Goal: Information Seeking & Learning: Learn about a topic

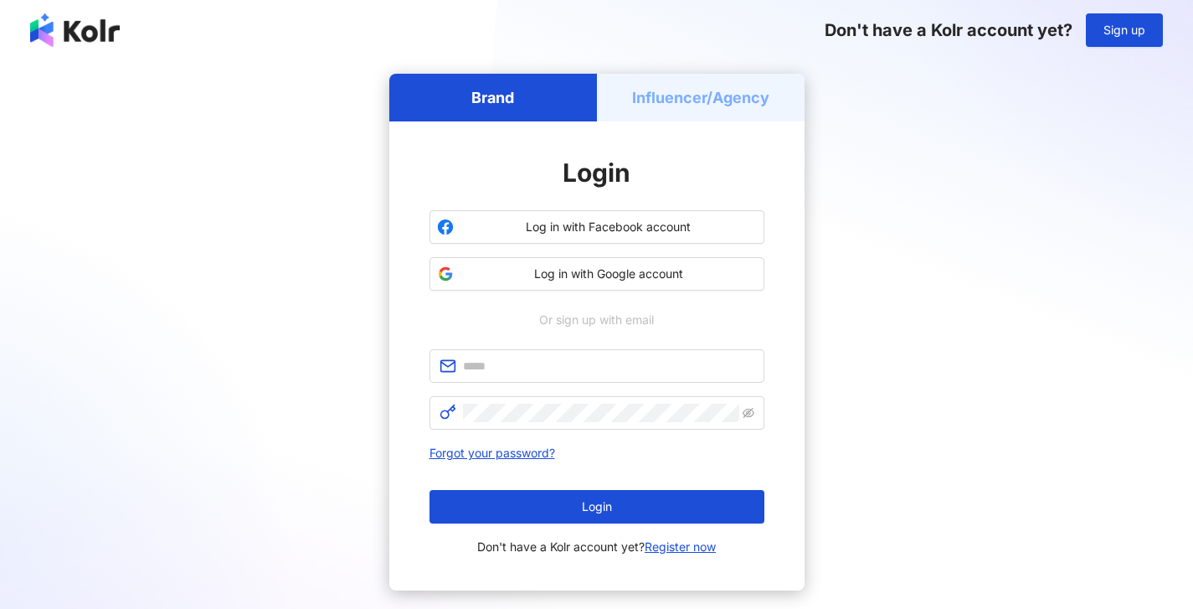
click at [718, 95] on h5 "Influencer/Agency" at bounding box center [700, 97] width 137 height 21
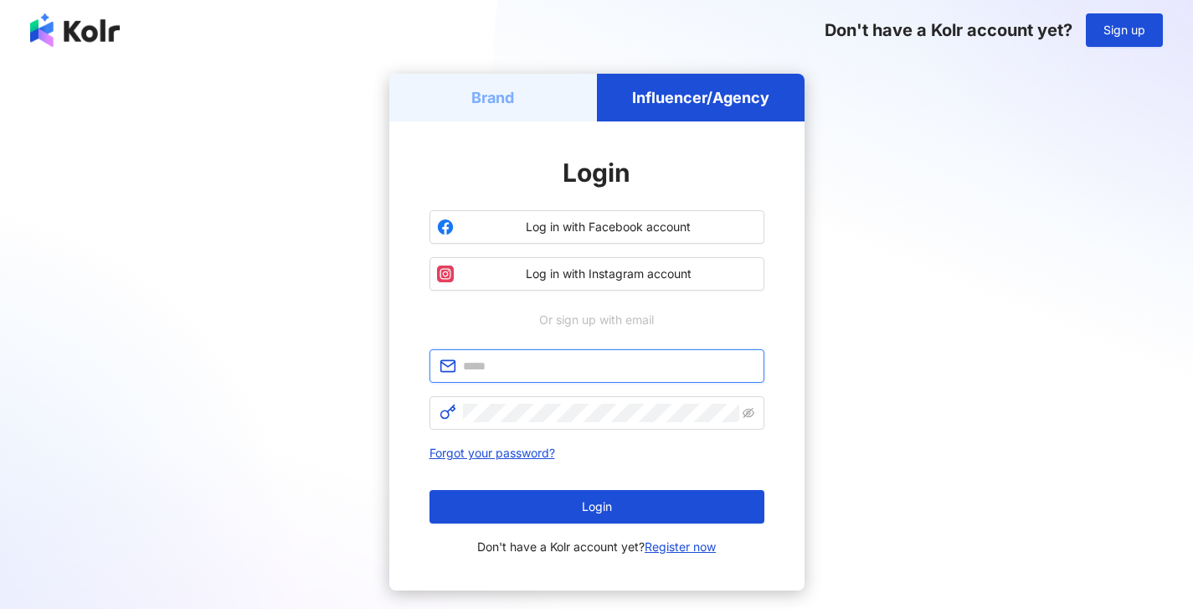
click at [573, 368] on input "text" at bounding box center [608, 366] width 291 height 18
type input "**********"
click at [547, 424] on span at bounding box center [596, 412] width 335 height 33
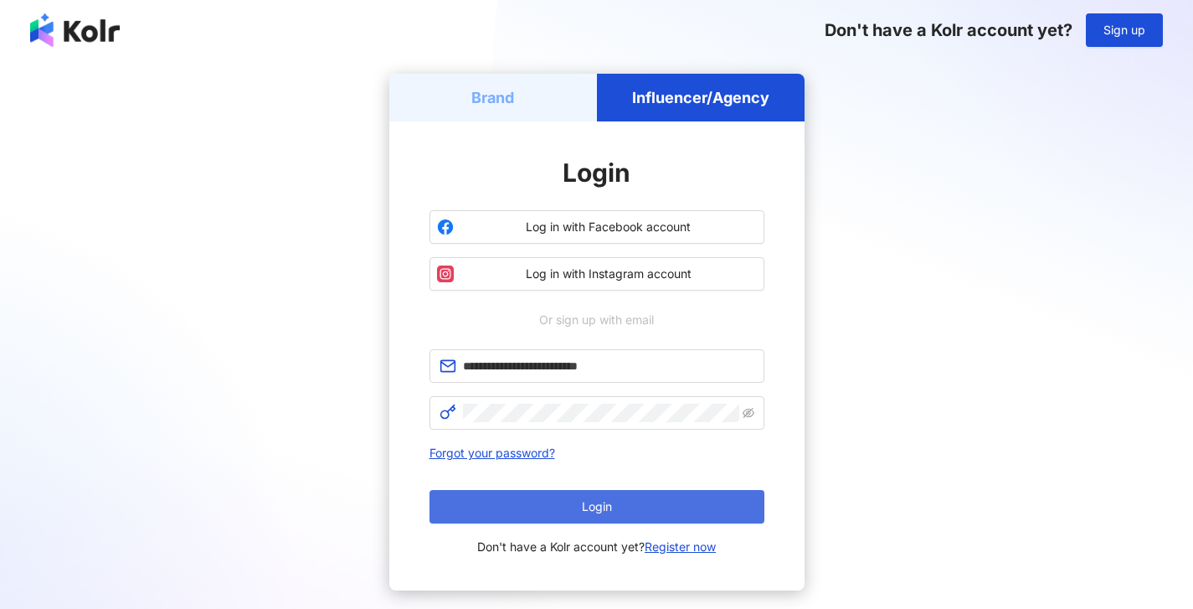
click at [574, 493] on button "Login" at bounding box center [596, 506] width 335 height 33
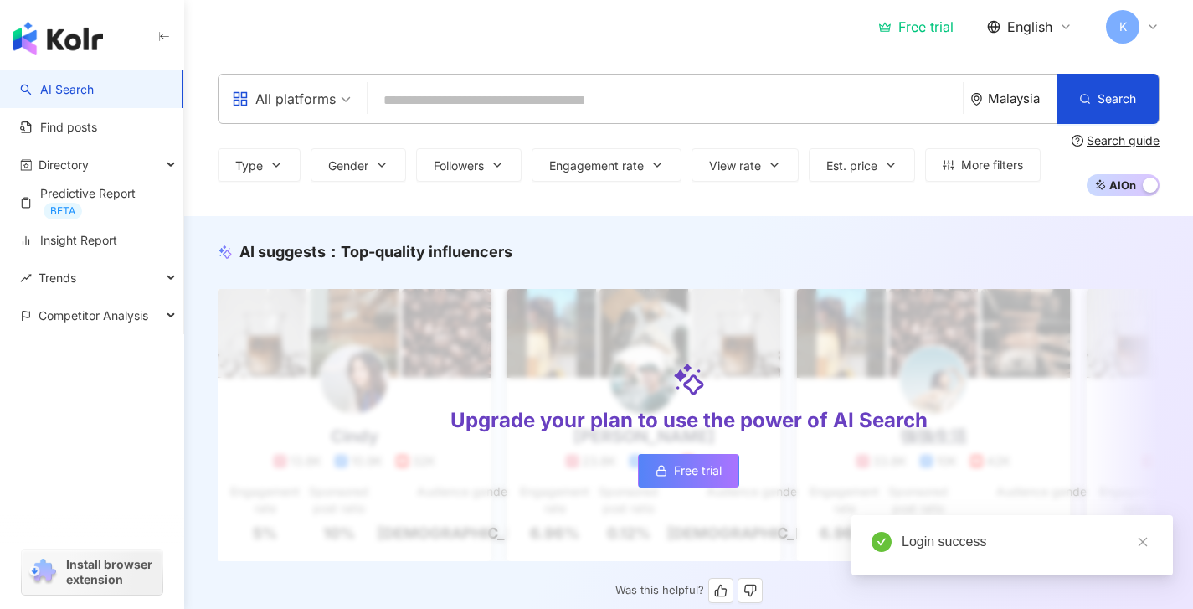
click at [671, 464] on link "Free trial" at bounding box center [688, 470] width 101 height 33
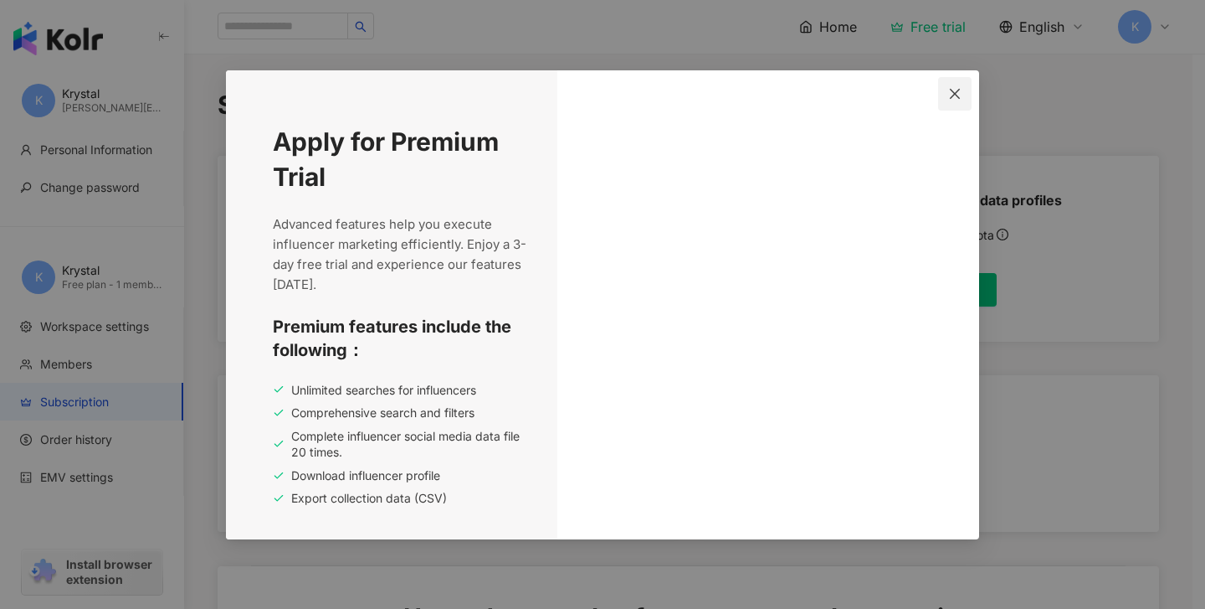
click at [948, 93] on span "Close" at bounding box center [954, 93] width 33 height 13
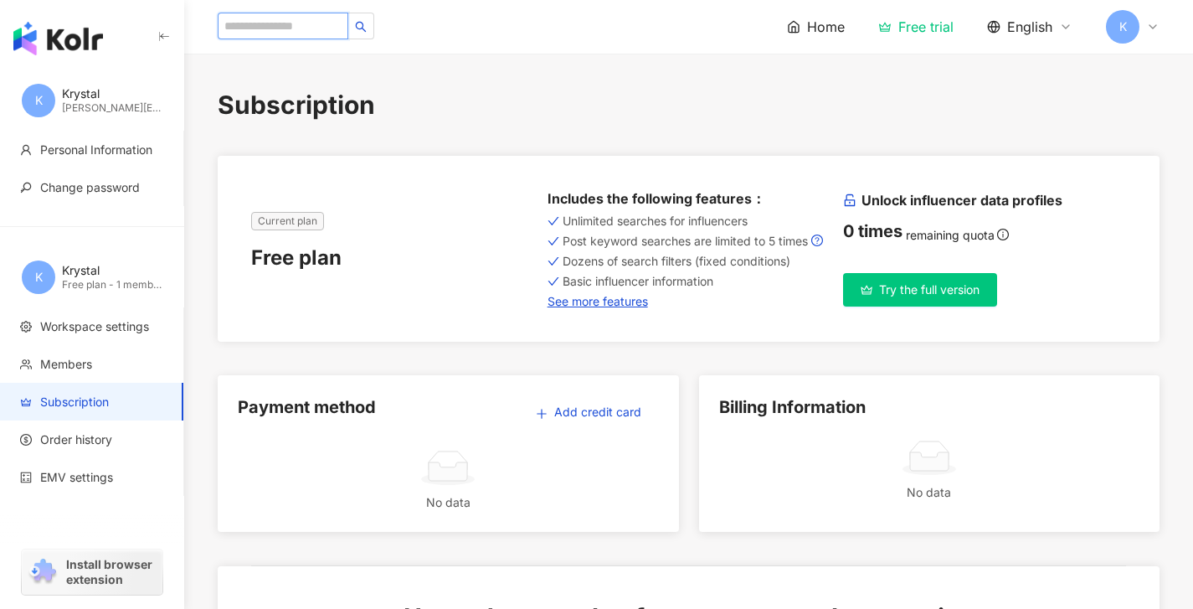
click at [275, 27] on input "search" at bounding box center [283, 26] width 131 height 27
click at [243, 21] on input "search" at bounding box center [283, 26] width 131 height 27
click at [303, 29] on input "search" at bounding box center [283, 26] width 131 height 27
click at [260, 23] on input "search" at bounding box center [283, 26] width 131 height 27
paste input "**********"
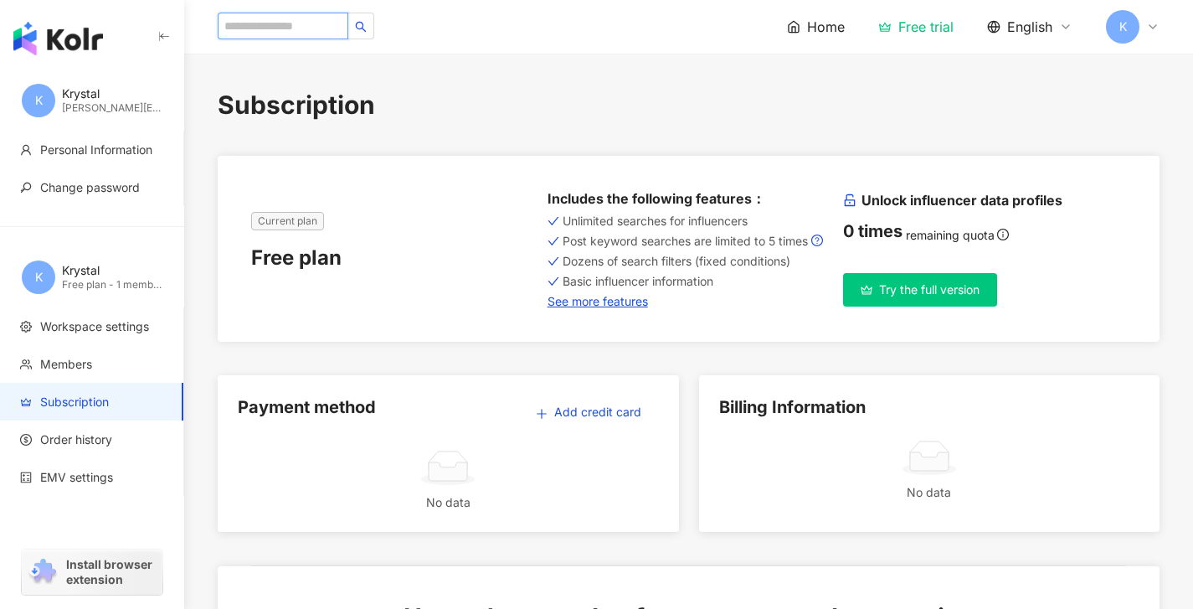
type input "**********"
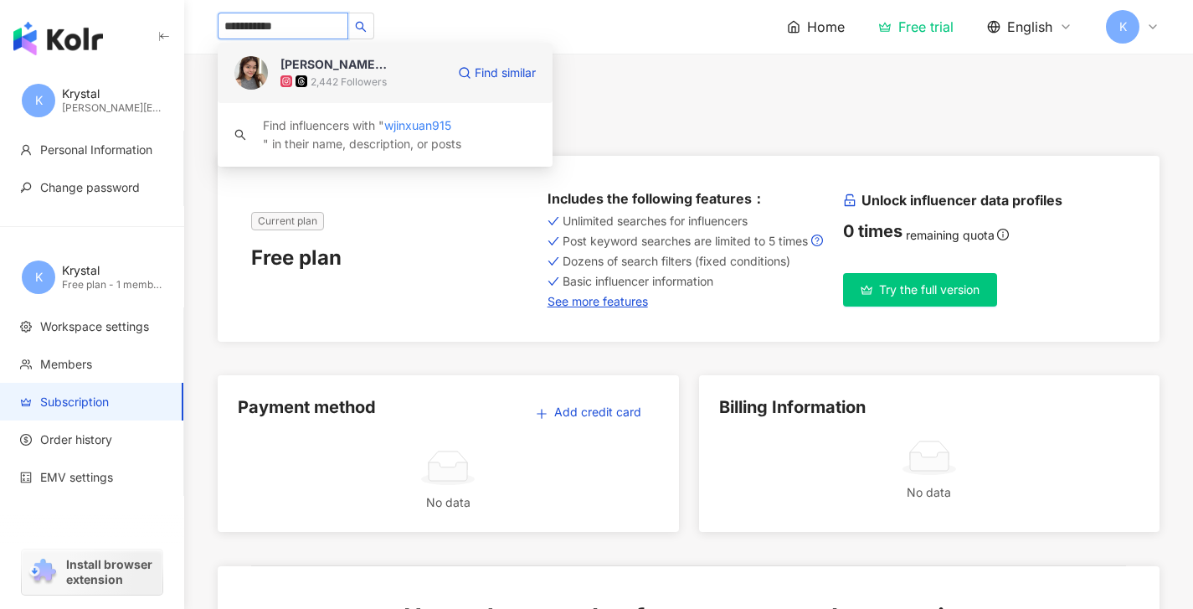
click at [385, 63] on div "[PERSON_NAME]｜Lazior & Mliss经销商 [GEOGRAPHIC_DATA]" at bounding box center [334, 64] width 109 height 17
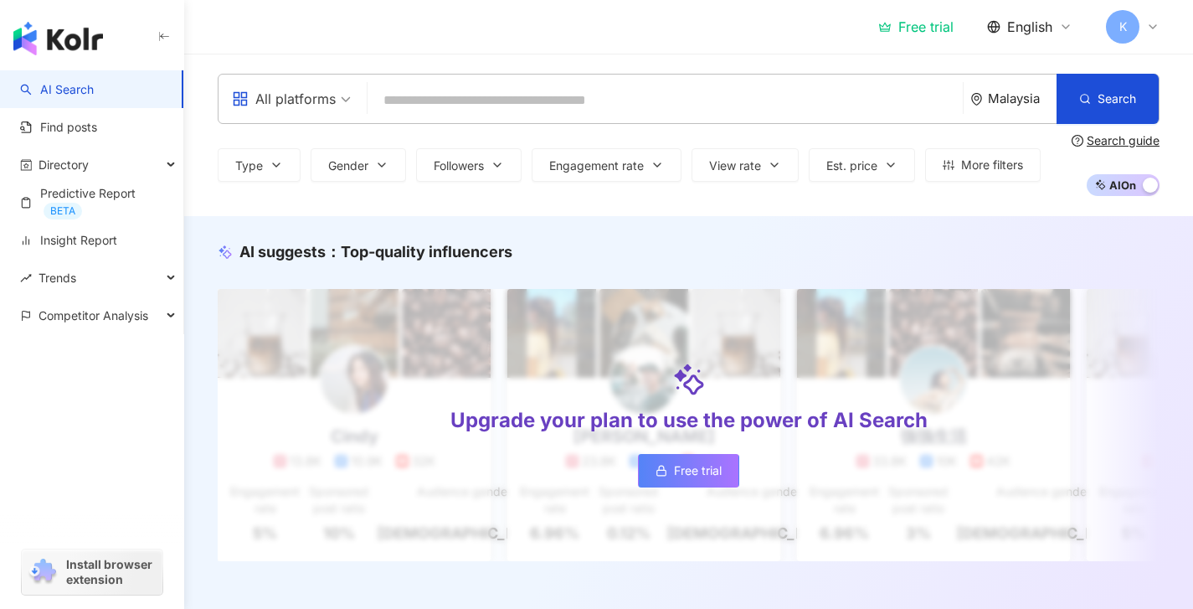
click at [559, 111] on input "search" at bounding box center [665, 101] width 582 height 32
type input "**********"
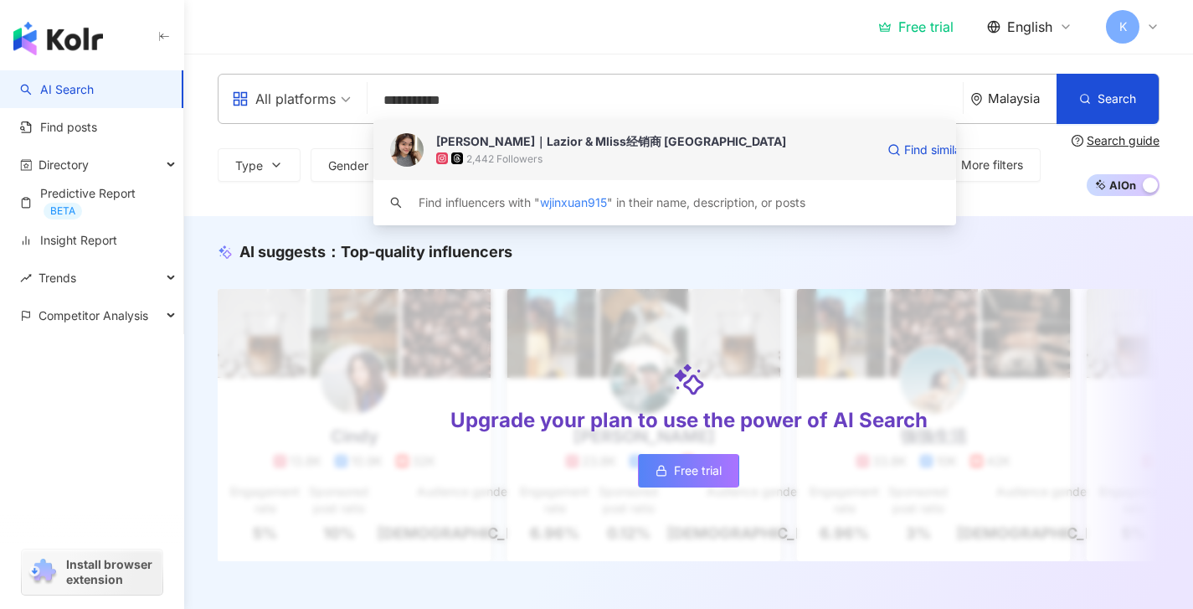
click at [655, 146] on span "靖 萱｜Lazior & Mliss经销商 关丹区" at bounding box center [655, 141] width 439 height 17
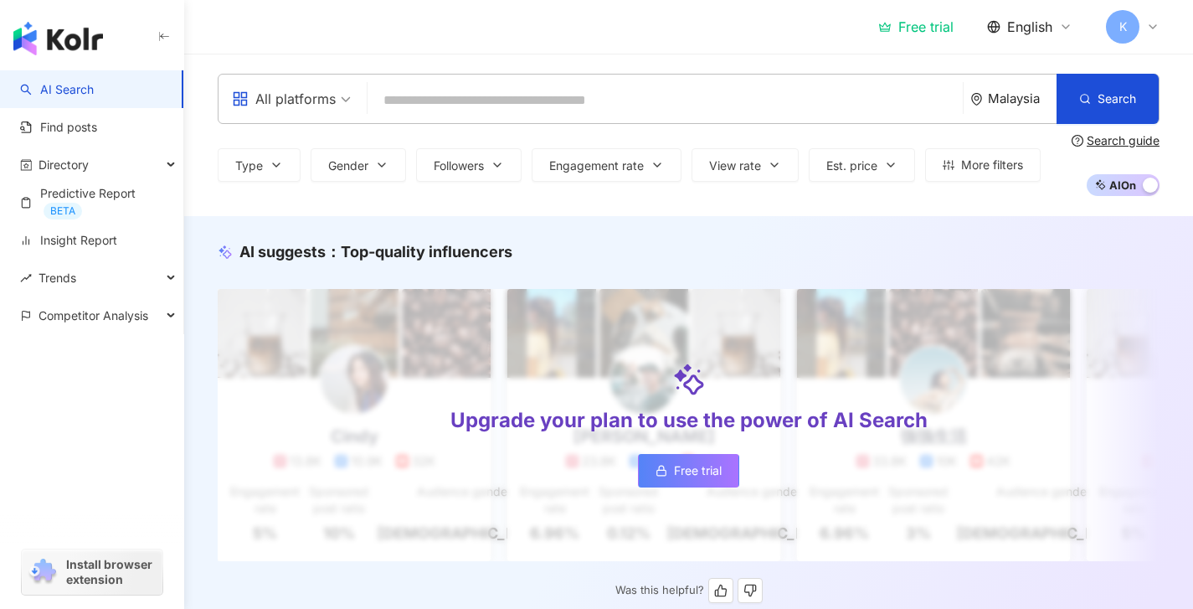
click at [670, 481] on link "Free trial" at bounding box center [688, 470] width 101 height 33
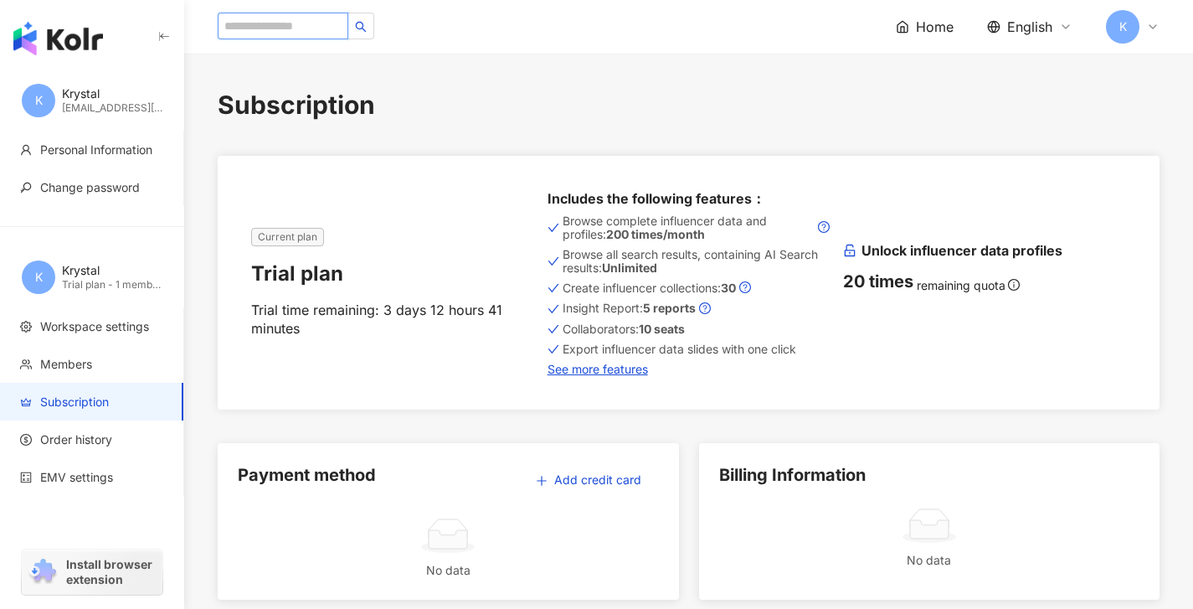
click at [252, 30] on input "search" at bounding box center [283, 26] width 131 height 27
paste input "**********"
type input "**********"
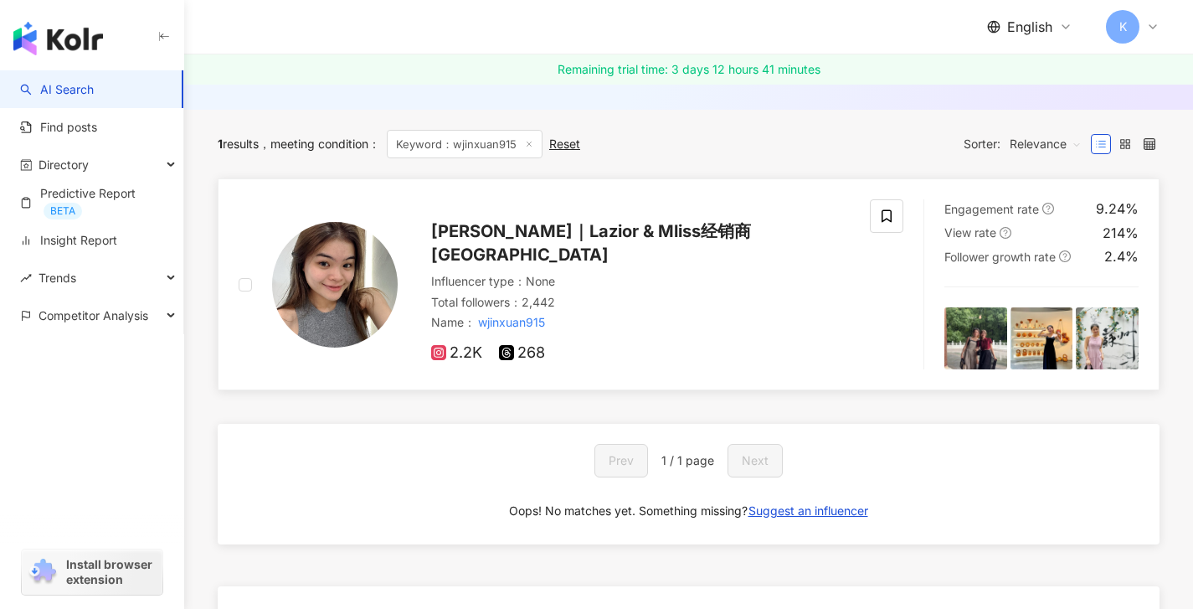
scroll to position [213, 0]
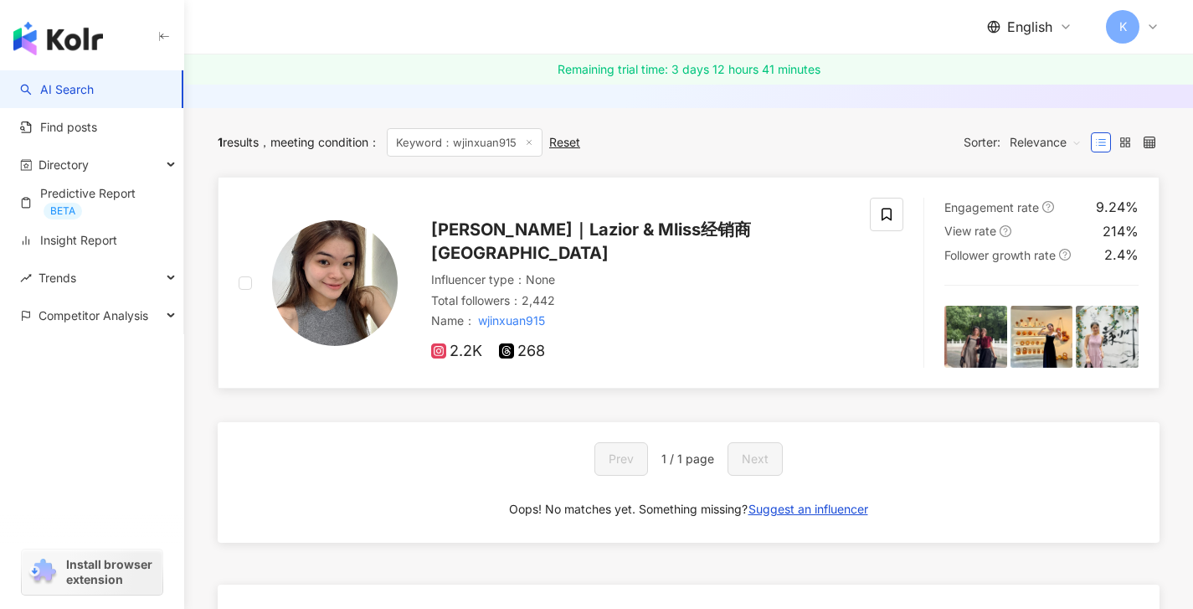
click at [439, 345] on rect at bounding box center [439, 351] width 12 height 12
click at [616, 312] on div "Name ： wjinxuan915" at bounding box center [640, 320] width 419 height 17
click at [985, 329] on img at bounding box center [975, 337] width 63 height 63
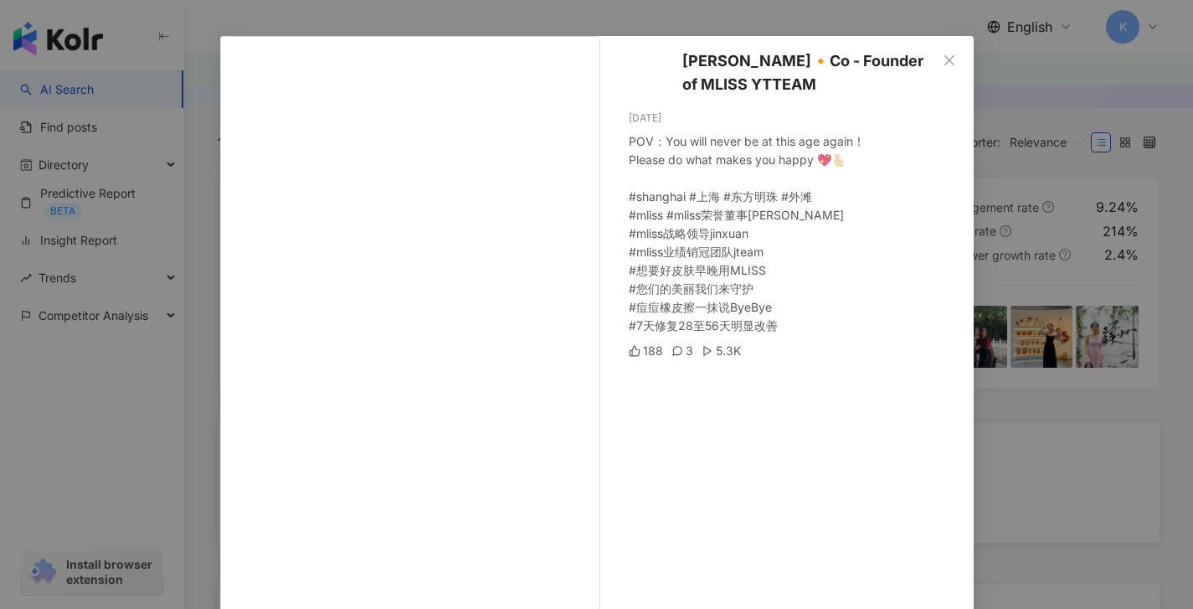
scroll to position [0, 0]
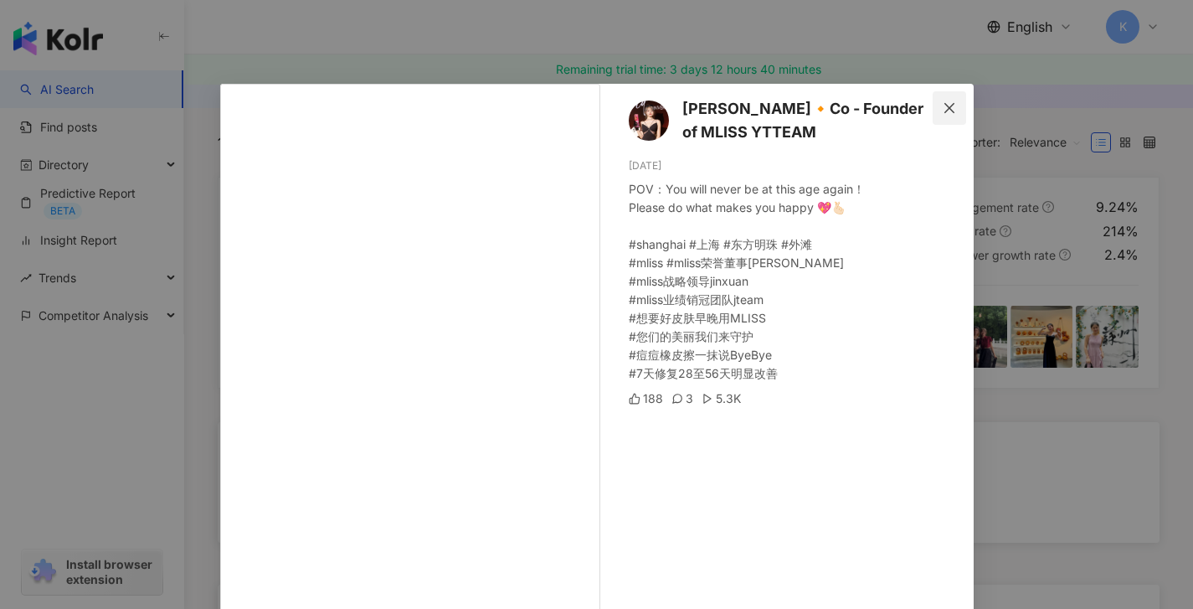
click at [948, 111] on icon "close" at bounding box center [949, 107] width 13 height 13
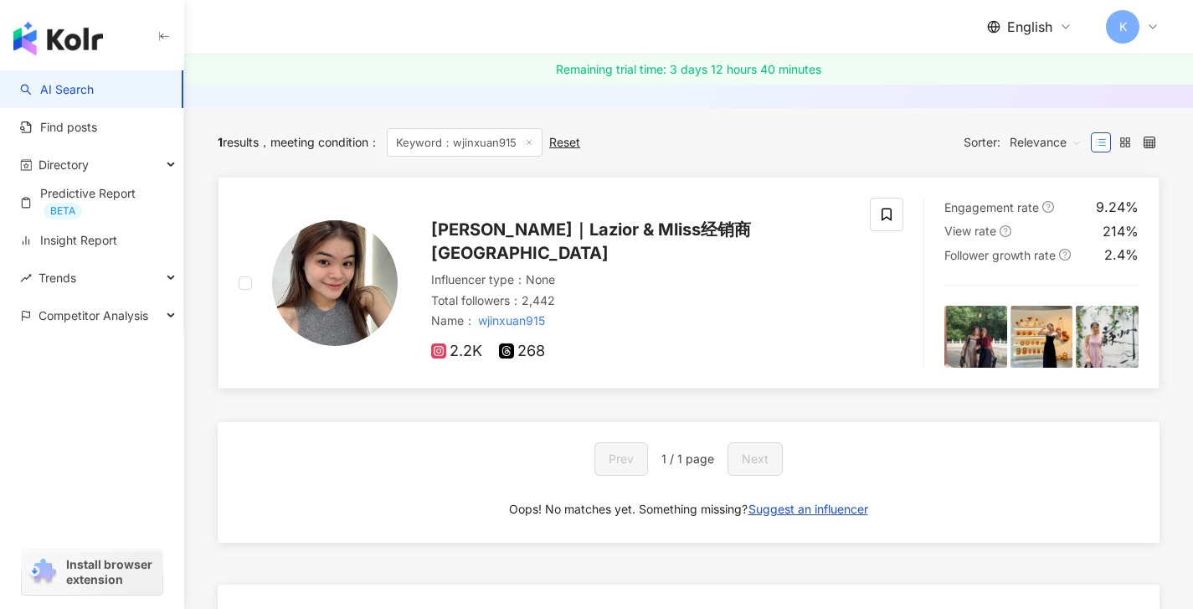
click at [1133, 334] on img at bounding box center [1107, 337] width 63 height 63
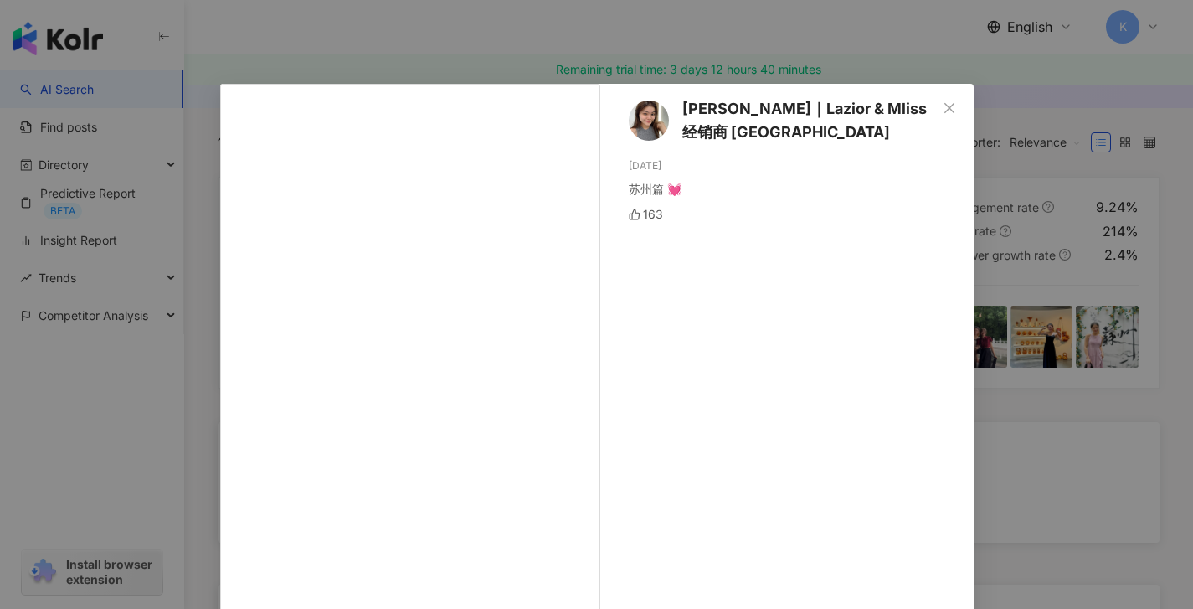
scroll to position [174, 0]
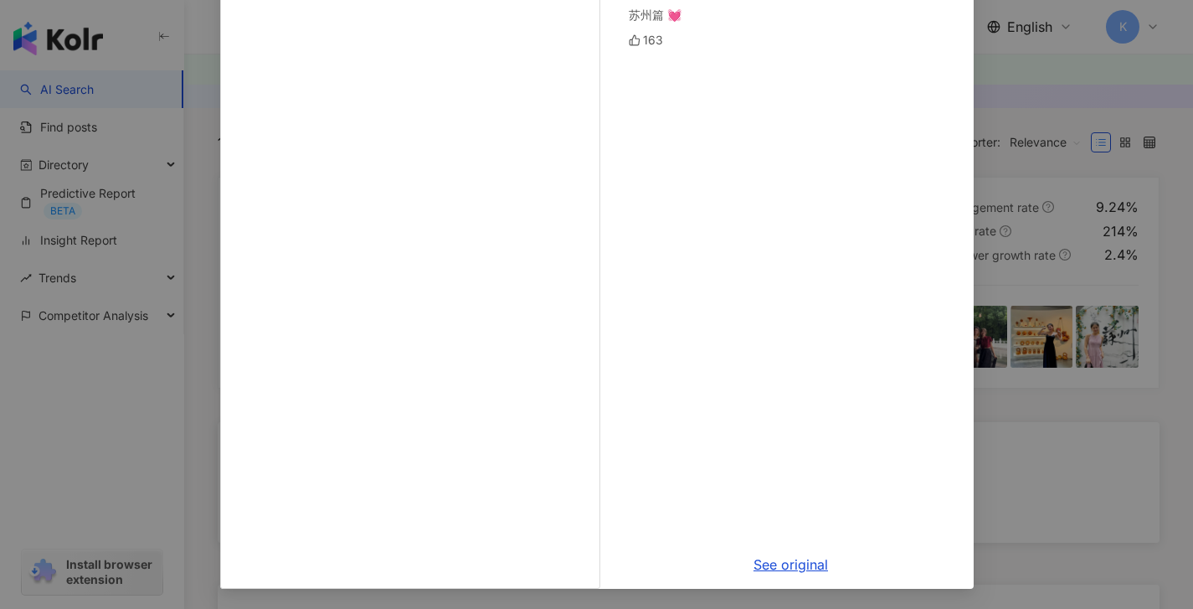
click at [1120, 234] on div "靖 萱｜Lazior & Mliss经销商 关丹区 6/12/25 苏州篇 💓 163 See original" at bounding box center [596, 304] width 1193 height 609
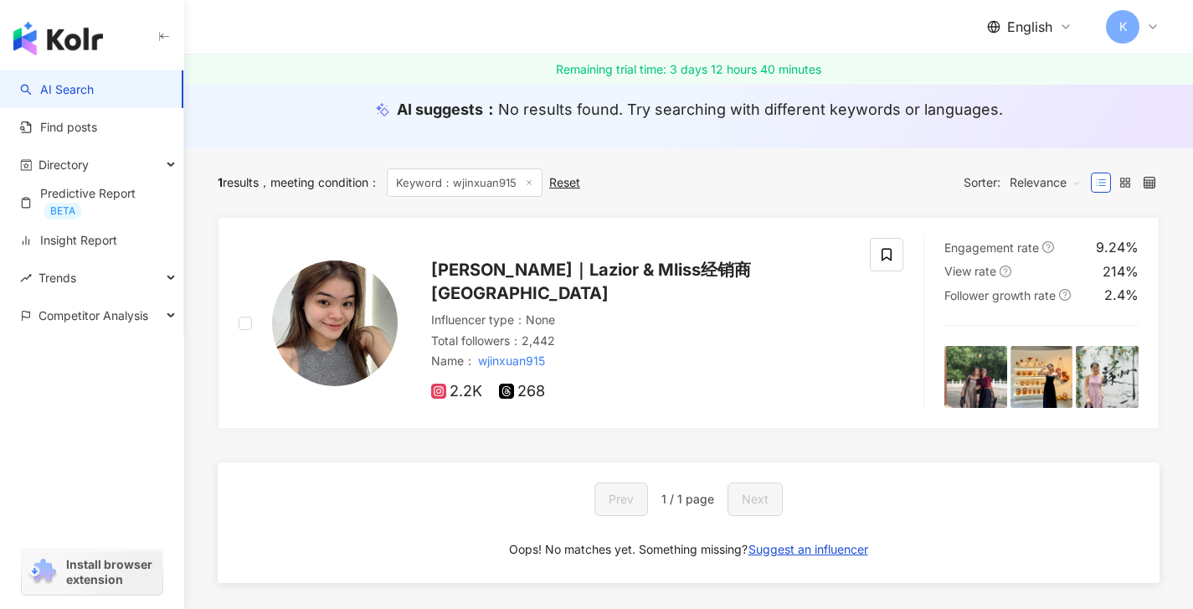
scroll to position [0, 0]
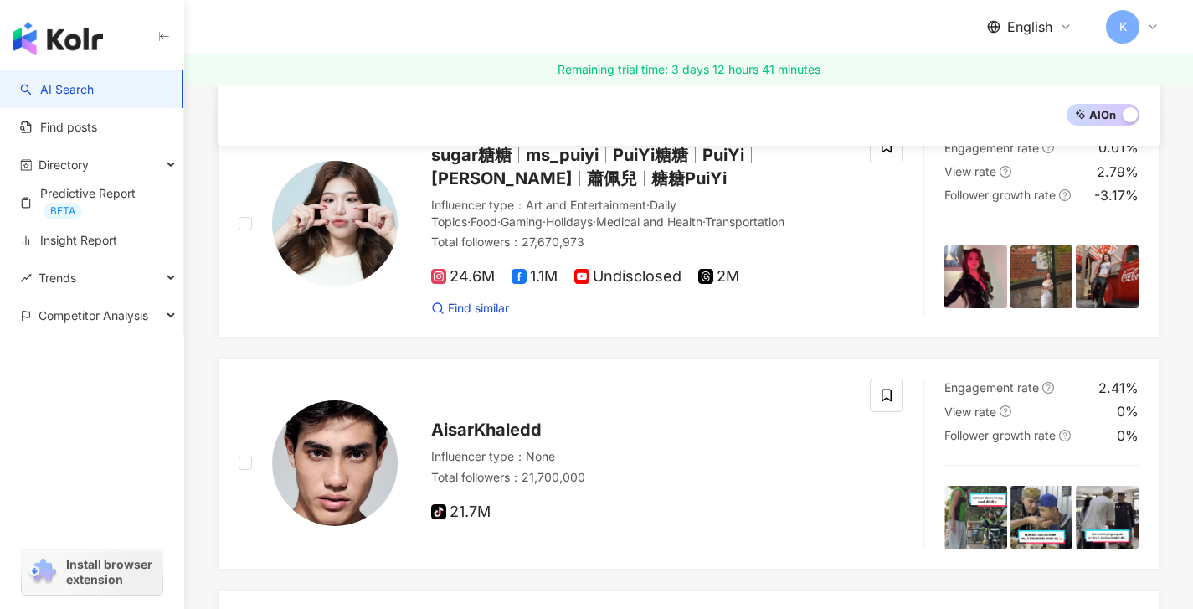
scroll to position [105, 0]
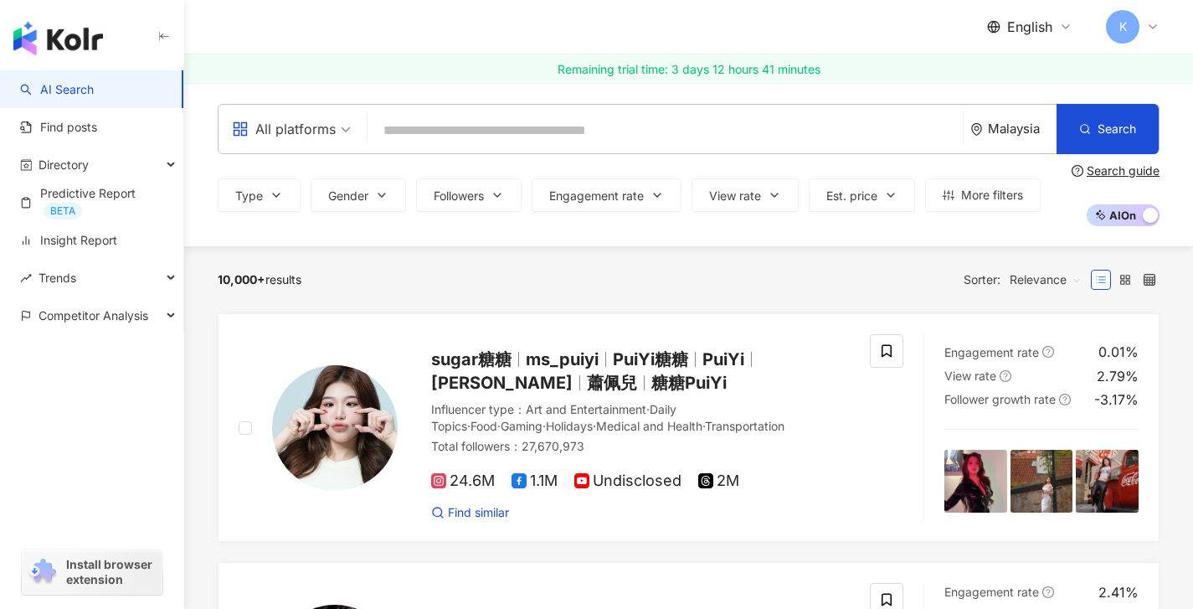
click at [445, 136] on input "search" at bounding box center [665, 131] width 582 height 32
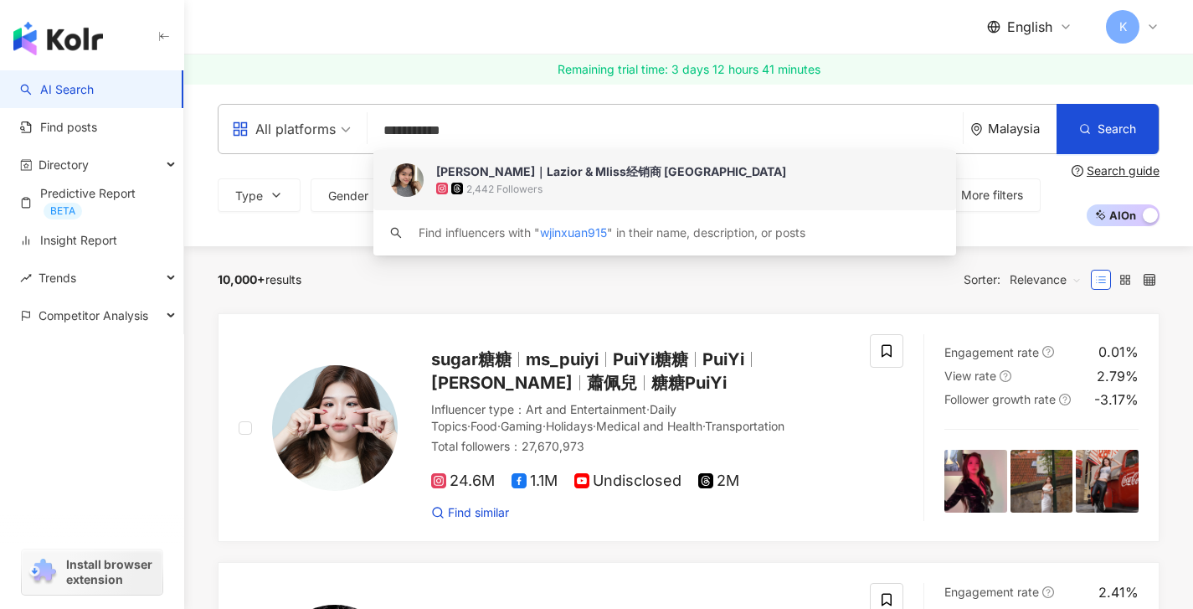
click at [328, 132] on div "All platforms" at bounding box center [284, 129] width 104 height 27
type input "**********"
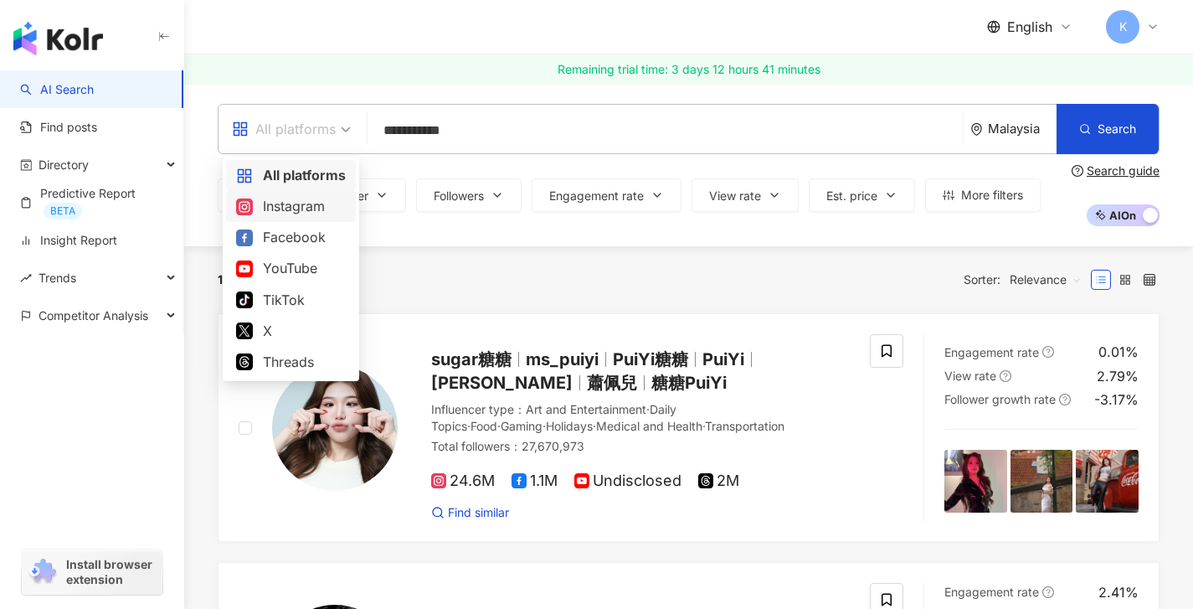
click at [311, 205] on div "Instagram" at bounding box center [291, 206] width 110 height 21
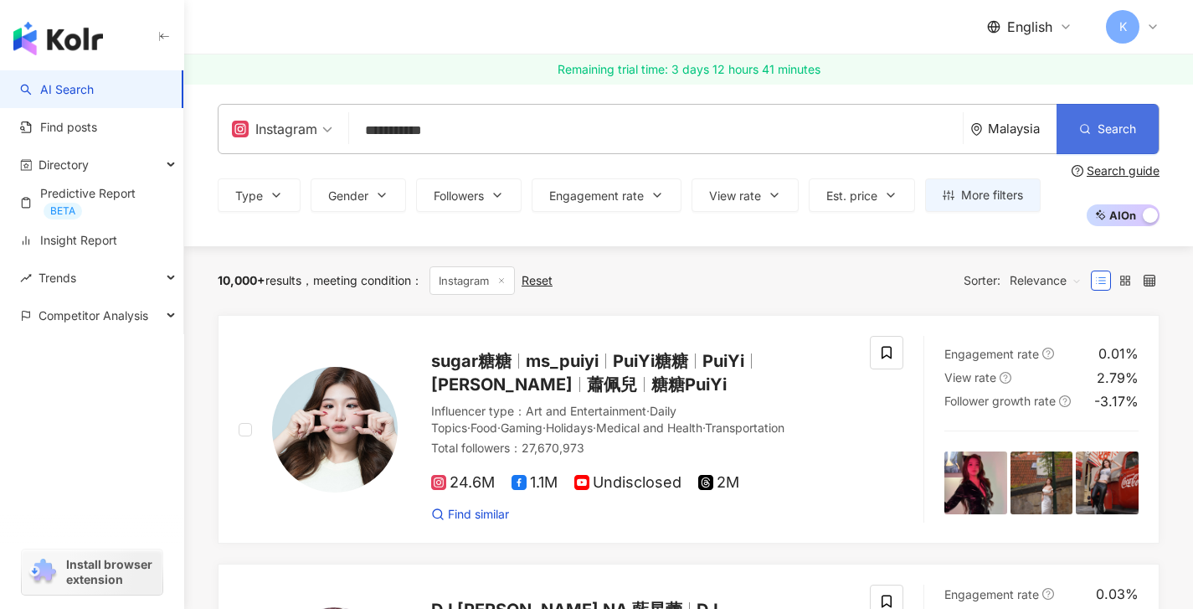
click at [1118, 136] on button "Search" at bounding box center [1107, 129] width 102 height 50
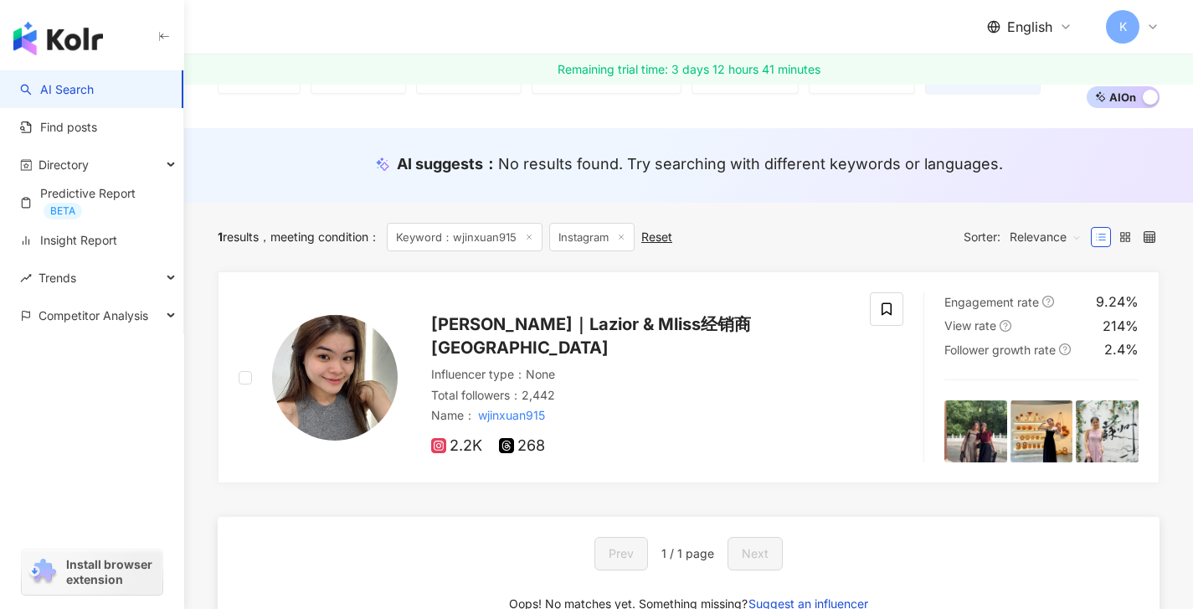
scroll to position [119, 0]
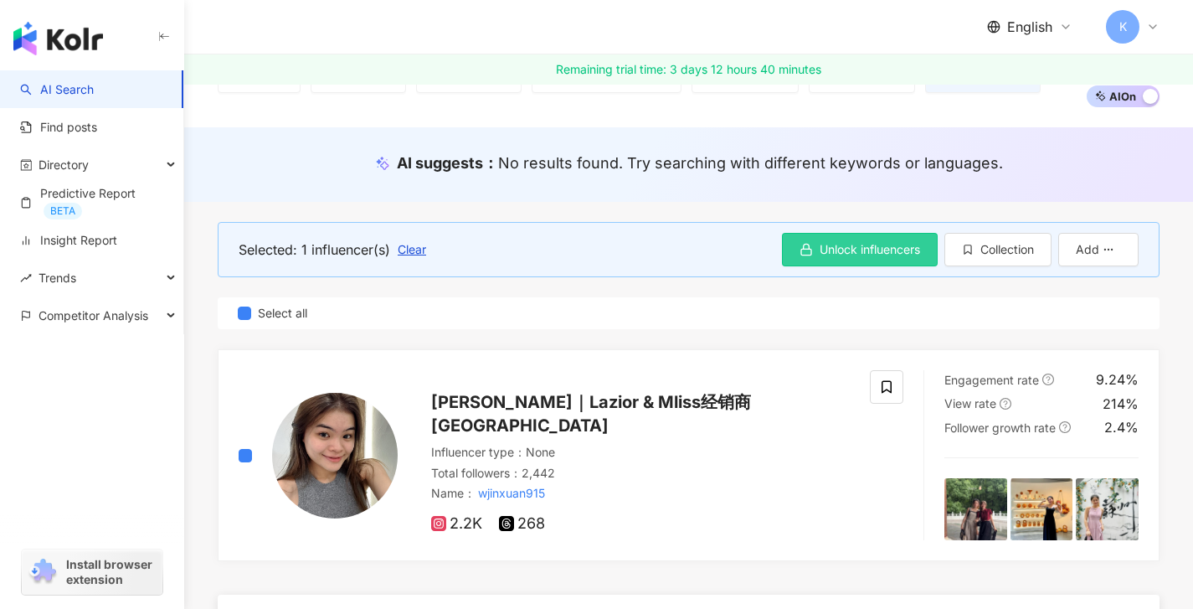
click at [785, 249] on button "Unlock influencers" at bounding box center [860, 249] width 156 height 33
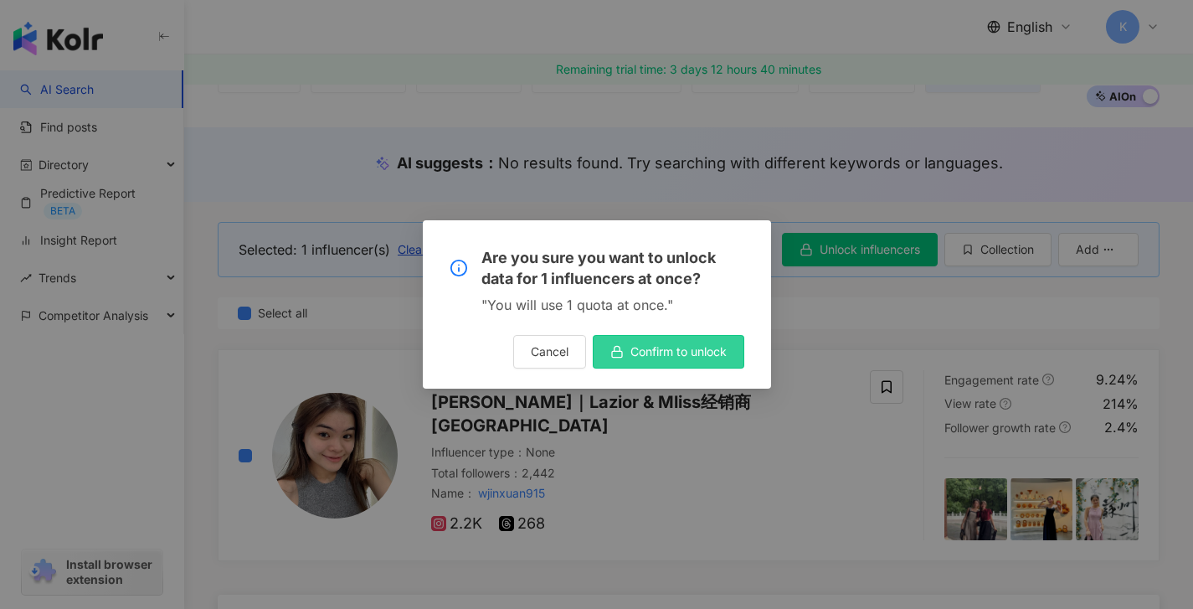
click at [671, 361] on button "Confirm to unlock" at bounding box center [669, 351] width 152 height 33
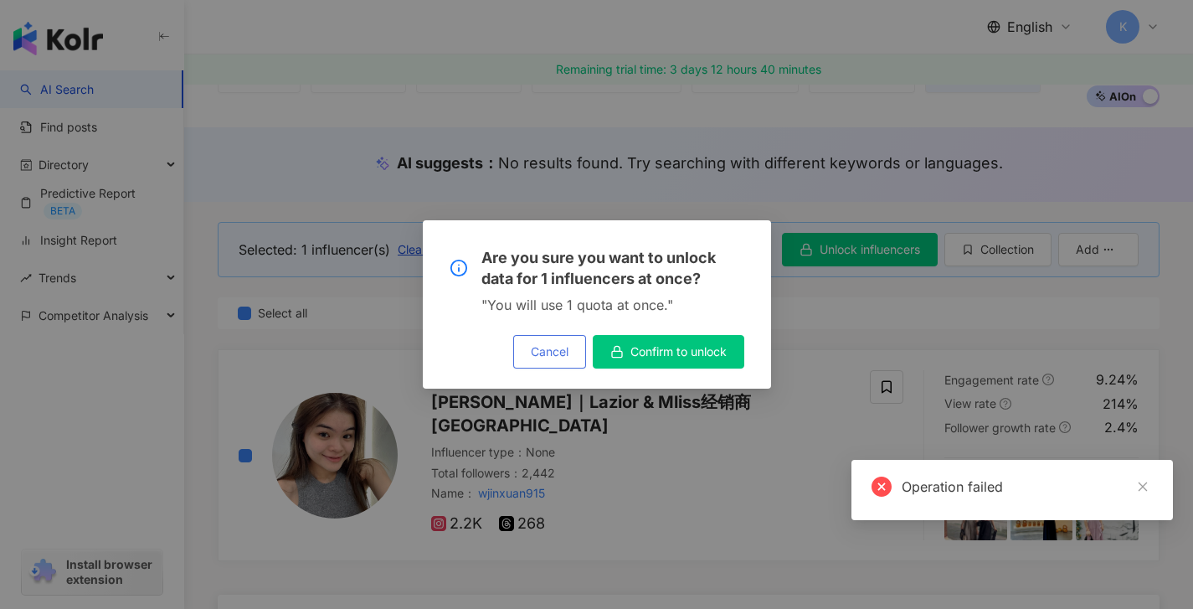
drag, startPoint x: 548, startPoint y: 345, endPoint x: 1061, endPoint y: 405, distance: 515.9
click at [548, 345] on span "Cancel" at bounding box center [550, 351] width 38 height 13
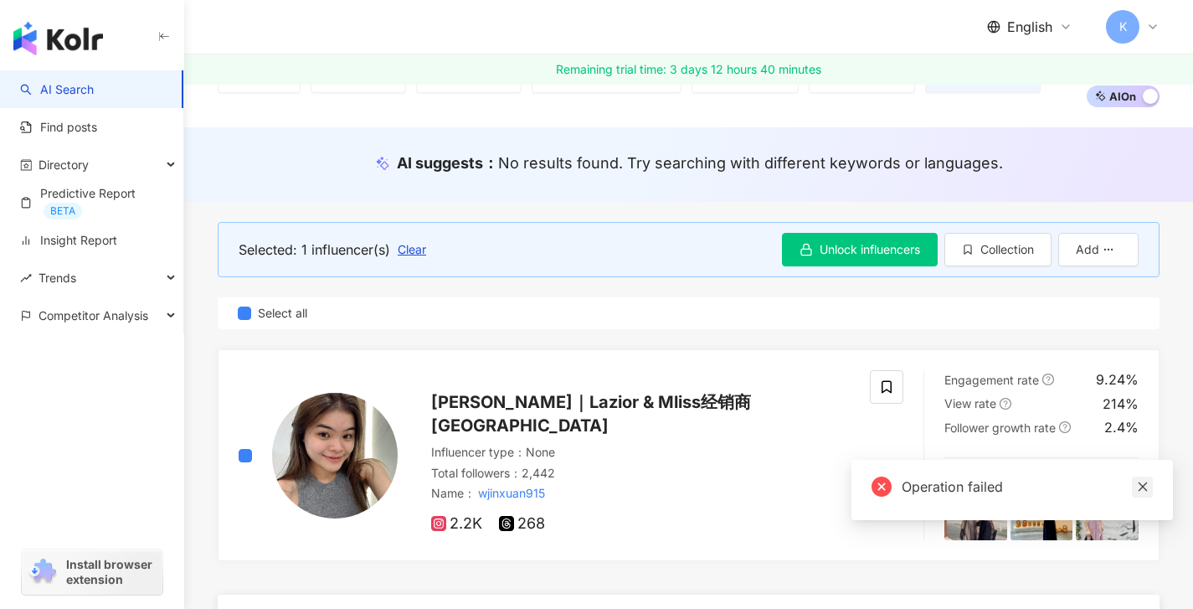
click at [1147, 485] on icon "close" at bounding box center [1143, 487] width 12 height 12
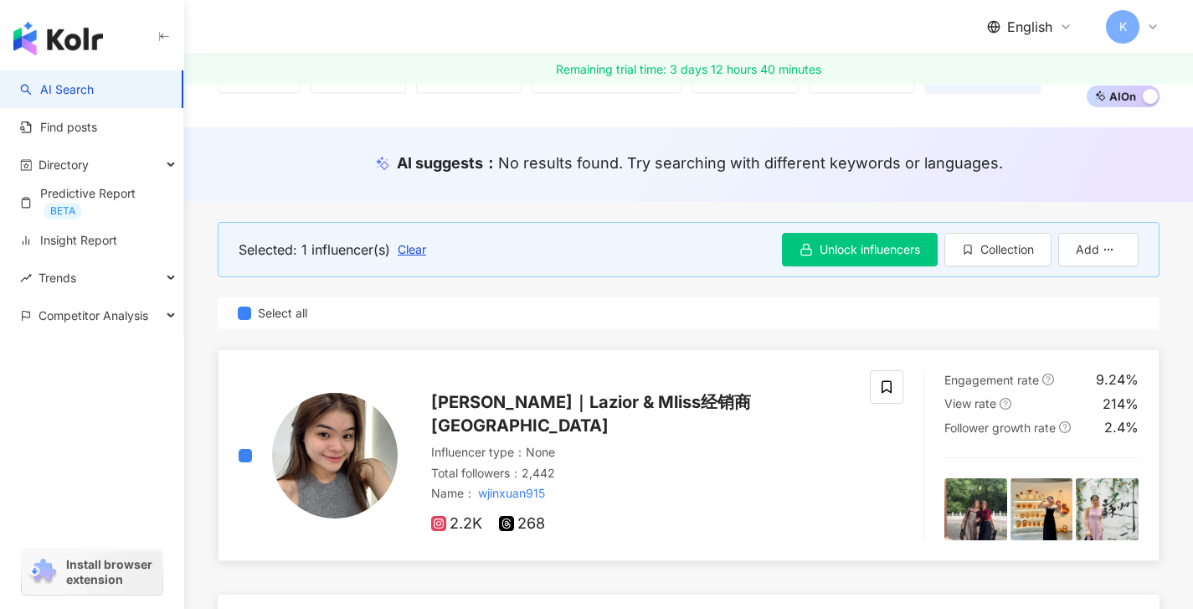
click at [635, 444] on div "Influencer type ： None" at bounding box center [640, 452] width 419 height 17
